Goal: Task Accomplishment & Management: Manage account settings

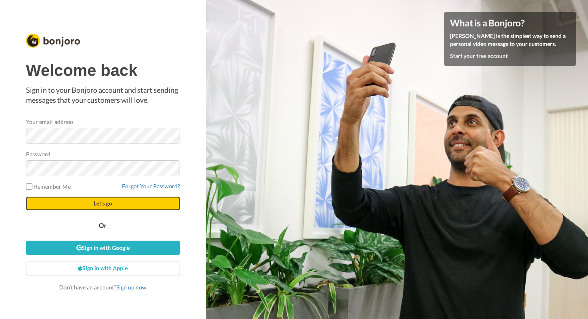
click at [97, 202] on span "Let's go" at bounding box center [103, 203] width 18 height 7
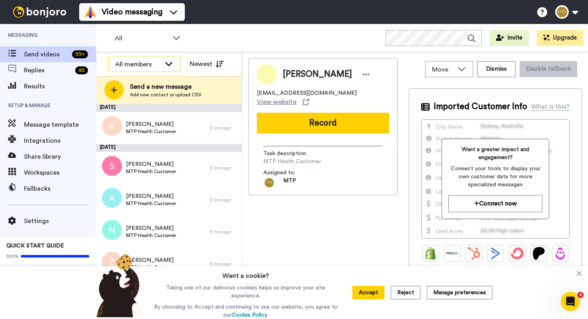
click at [140, 67] on div "All members" at bounding box center [138, 65] width 46 height 10
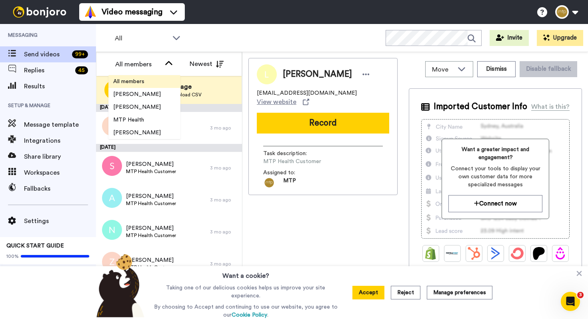
click at [146, 82] on span "All members" at bounding box center [128, 82] width 41 height 8
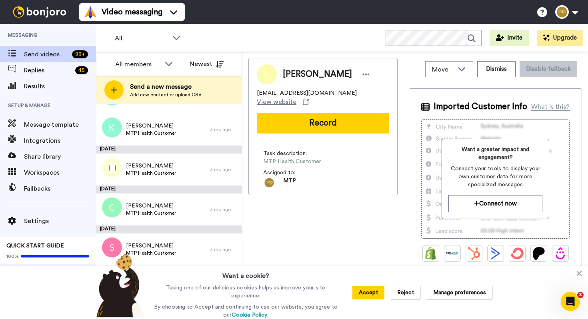
scroll to position [451, 0]
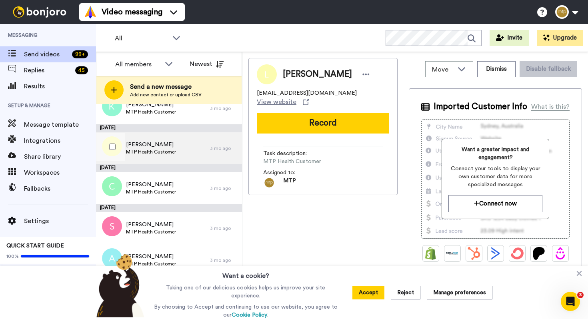
click at [155, 150] on span "MTP Health Customer" at bounding box center [151, 152] width 50 height 6
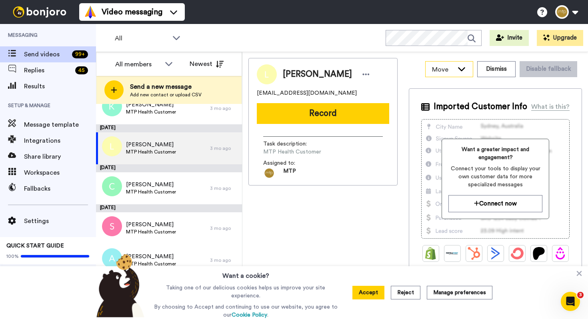
click at [447, 67] on span "Move" at bounding box center [443, 70] width 22 height 10
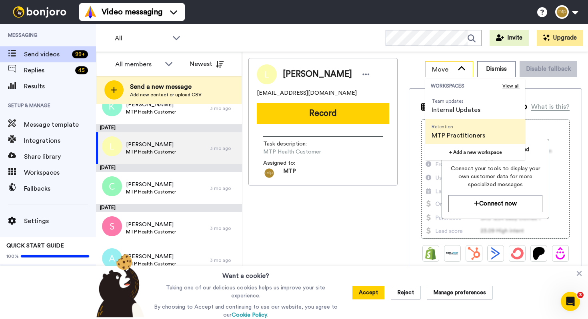
click at [447, 67] on span "Move" at bounding box center [443, 70] width 22 height 10
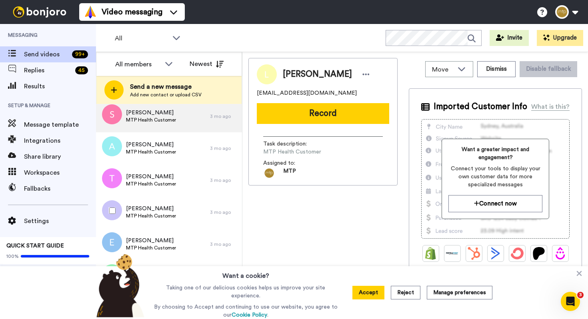
scroll to position [565, 0]
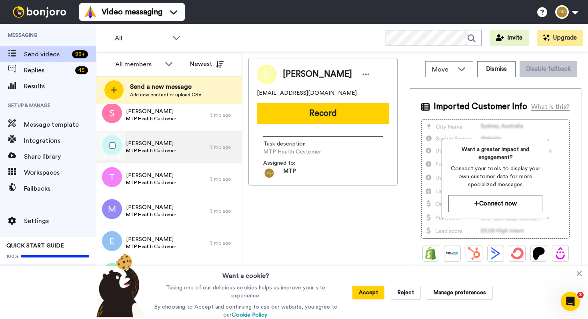
click at [173, 144] on span "Monica Appleby" at bounding box center [151, 144] width 50 height 8
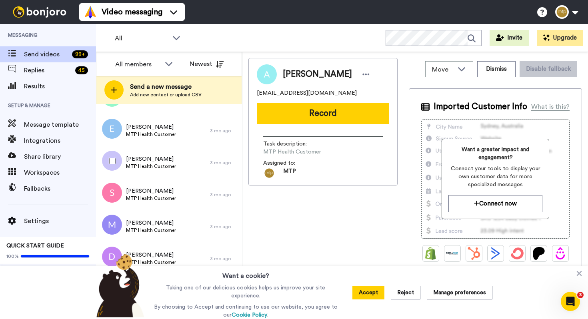
scroll to position [881, 0]
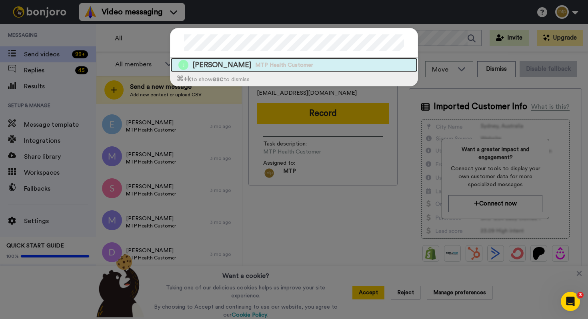
click at [214, 65] on span "Jake James" at bounding box center [221, 65] width 59 height 10
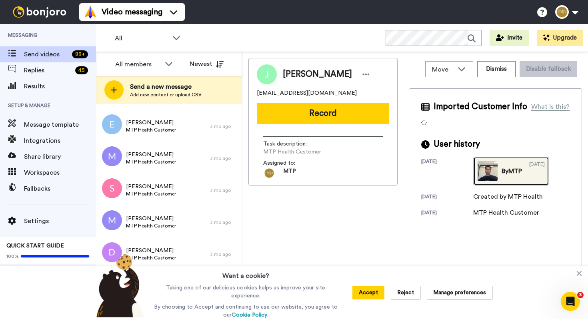
click at [497, 170] on img at bounding box center [487, 171] width 20 height 20
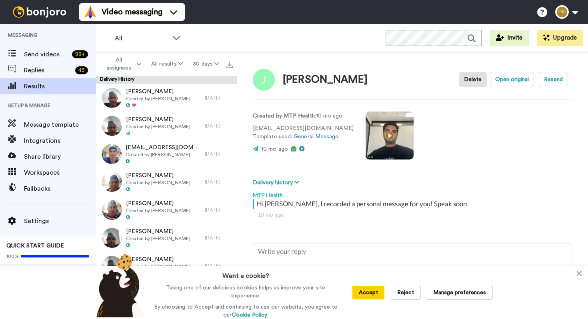
click at [376, 135] on video at bounding box center [389, 136] width 48 height 48
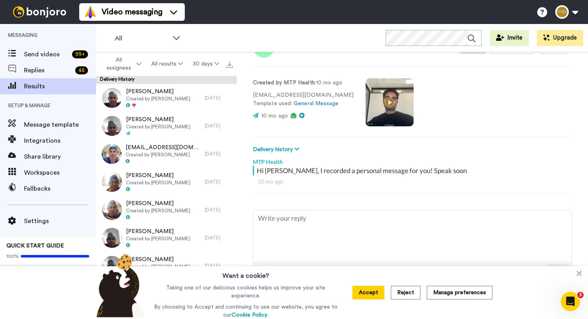
scroll to position [33, 0]
